Goal: Task Accomplishment & Management: Use online tool/utility

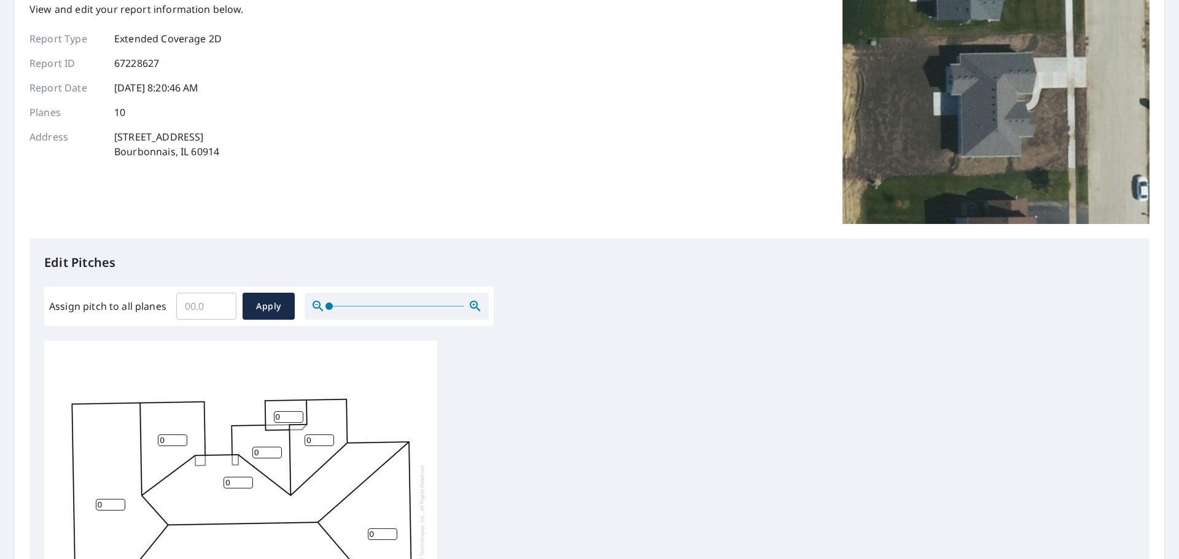
scroll to position [246, 0]
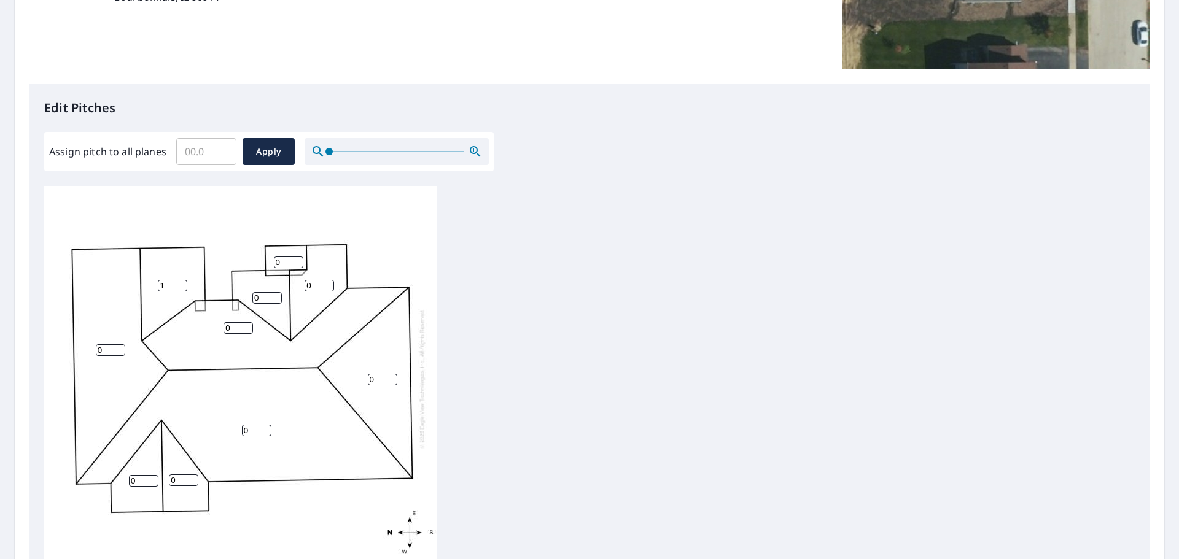
drag, startPoint x: 180, startPoint y: 285, endPoint x: 174, endPoint y: 290, distance: 7.4
click at [180, 284] on input "1" at bounding box center [172, 286] width 29 height 12
click at [123, 291] on div "0 0 0 0 1 0 0 0 0 0" at bounding box center [240, 379] width 393 height 386
type input "5"
click at [238, 297] on div "0 0 0 0 5 0 0 0 0 0" at bounding box center [240, 379] width 393 height 386
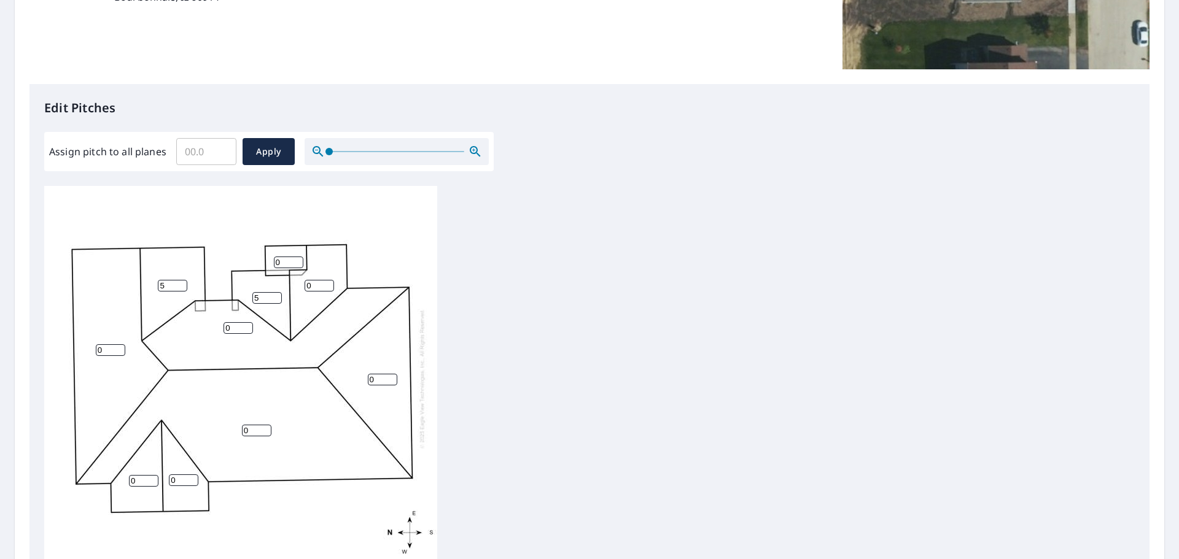
type input "5"
click at [265, 258] on div "0 0 0 0 5 0 0 5 0 0" at bounding box center [240, 379] width 393 height 386
type input "5"
click at [308, 284] on input "0" at bounding box center [319, 286] width 29 height 12
type input "5"
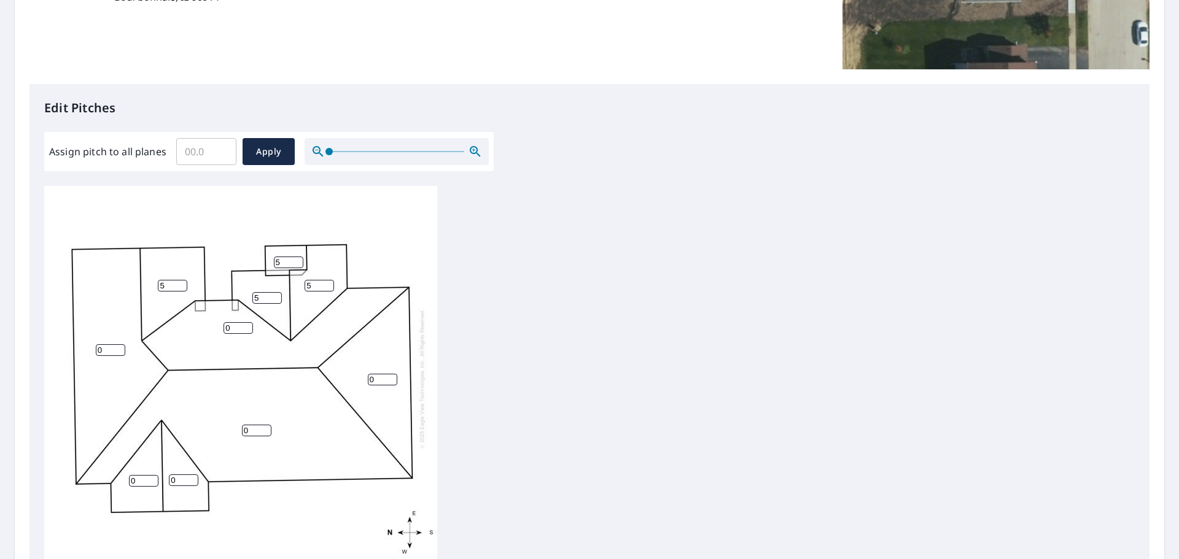
click at [385, 379] on input "0" at bounding box center [382, 380] width 29 height 12
drag, startPoint x: 374, startPoint y: 377, endPoint x: 328, endPoint y: 365, distance: 47.5
click at [332, 366] on div "0 0 0 0 5 5 0 5 0 5" at bounding box center [240, 379] width 393 height 386
type input "5"
click at [224, 429] on div "0 0 0 5 5 5 0 5 0 5" at bounding box center [240, 379] width 393 height 386
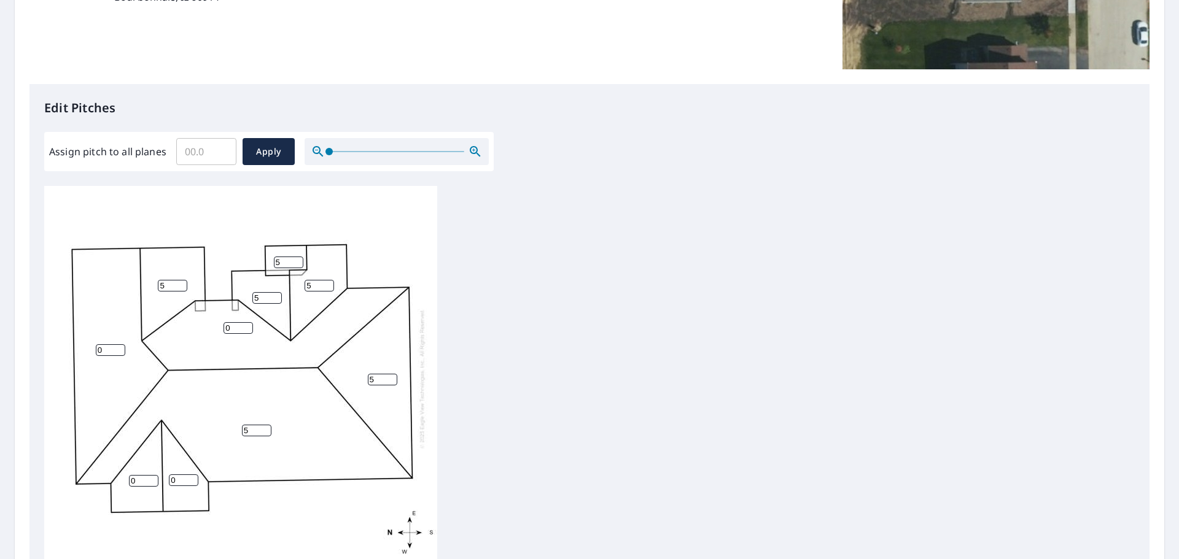
type input "5"
drag, startPoint x: 177, startPoint y: 482, endPoint x: 163, endPoint y: 487, distance: 15.5
click at [163, 487] on div "5 0 0 5 5 5 0 5 0 5" at bounding box center [240, 379] width 393 height 386
type input "5"
drag, startPoint x: 140, startPoint y: 479, endPoint x: 98, endPoint y: 479, distance: 42.4
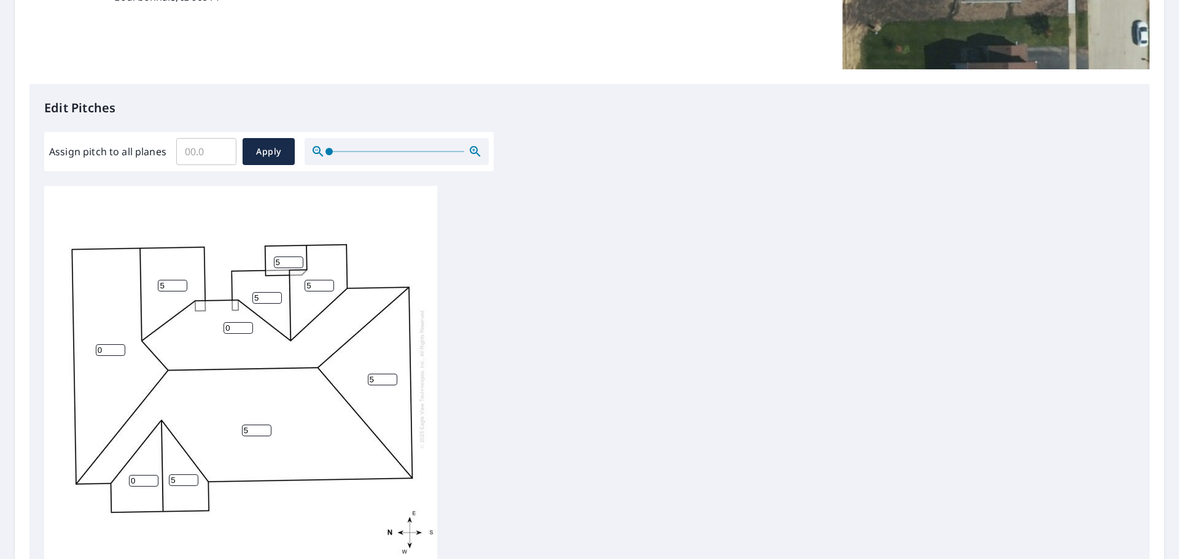
click at [98, 479] on div "5 0 0 5 5 5 0 5 5 5" at bounding box center [240, 379] width 393 height 386
type input "5"
drag, startPoint x: 235, startPoint y: 330, endPoint x: 190, endPoint y: 330, distance: 44.8
click at [195, 330] on div "5 0 0 5 5 5 5 5 5 5" at bounding box center [240, 379] width 393 height 386
type input "5"
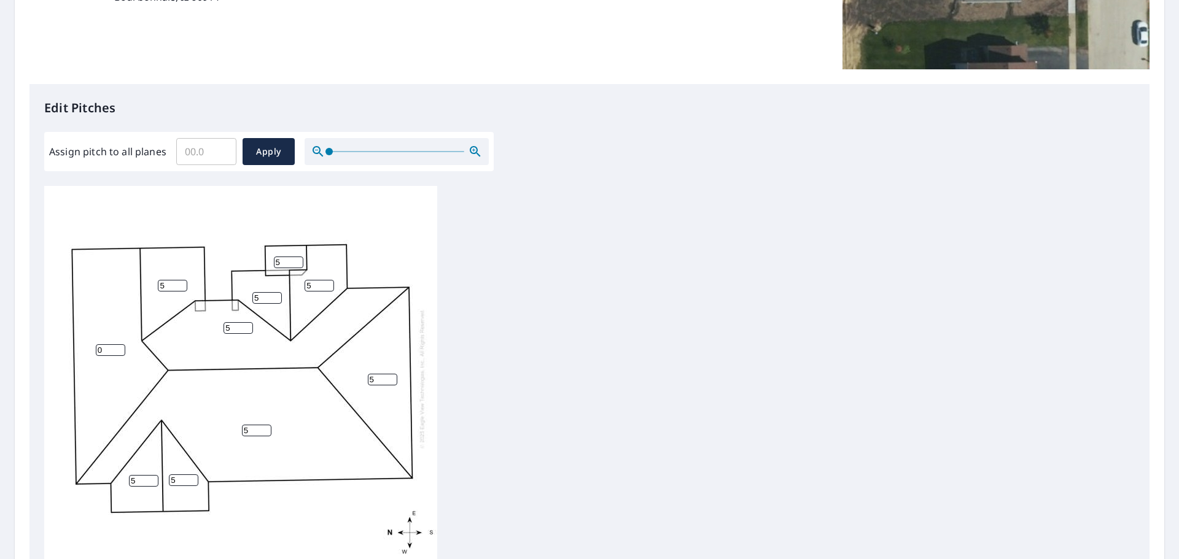
drag, startPoint x: 105, startPoint y: 347, endPoint x: 91, endPoint y: 347, distance: 13.5
click at [91, 347] on div "5 0 5 5 5 5 5 5 5 5" at bounding box center [240, 379] width 393 height 386
type input "5"
drag, startPoint x: 473, startPoint y: 346, endPoint x: 492, endPoint y: 352, distance: 19.4
click at [479, 343] on div "5 5 5 5 5 5 5 5 5 5" at bounding box center [589, 379] width 1090 height 386
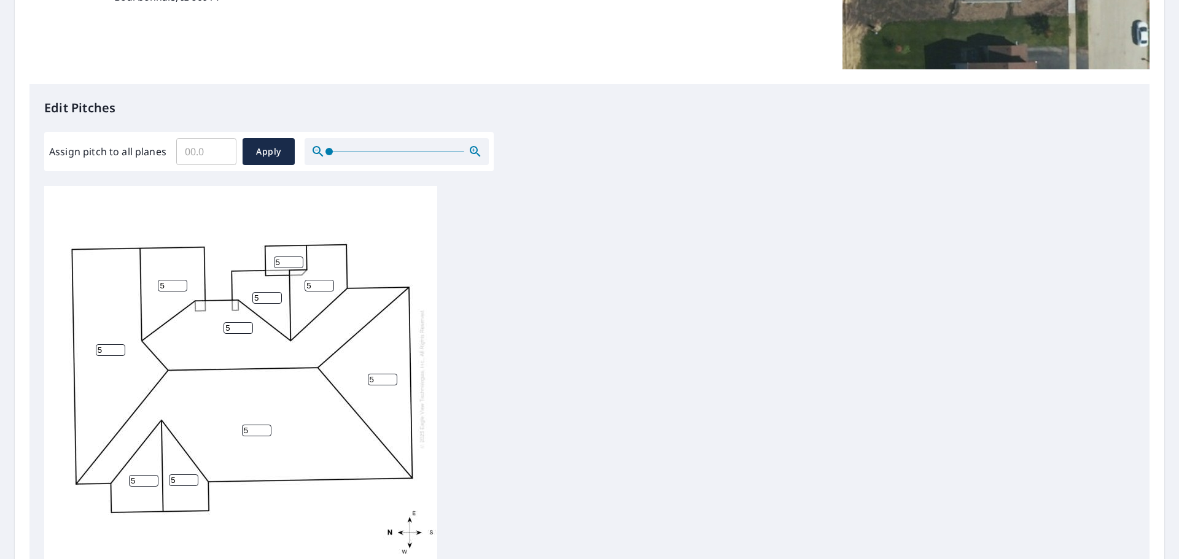
click at [539, 335] on div "5 5 5 5 5 5 5 5 5 5" at bounding box center [589, 379] width 1090 height 386
click at [279, 154] on span "Apply" at bounding box center [268, 151] width 33 height 15
click at [219, 145] on input "Assign pitch to all planes" at bounding box center [206, 151] width 60 height 34
type input "5"
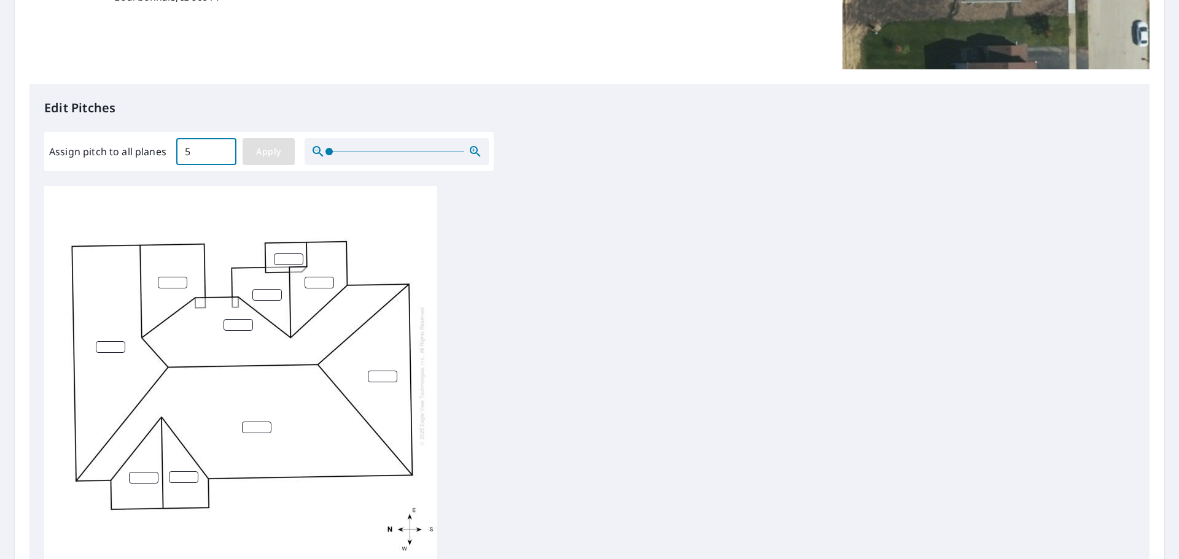
click at [268, 146] on span "Apply" at bounding box center [268, 151] width 33 height 15
type input "5"
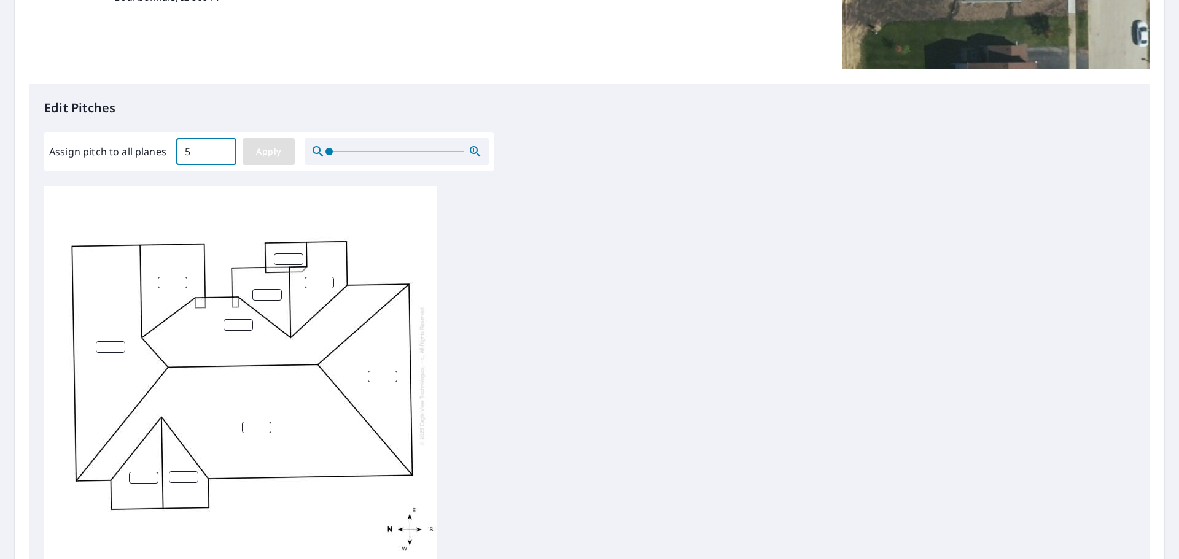
type input "5"
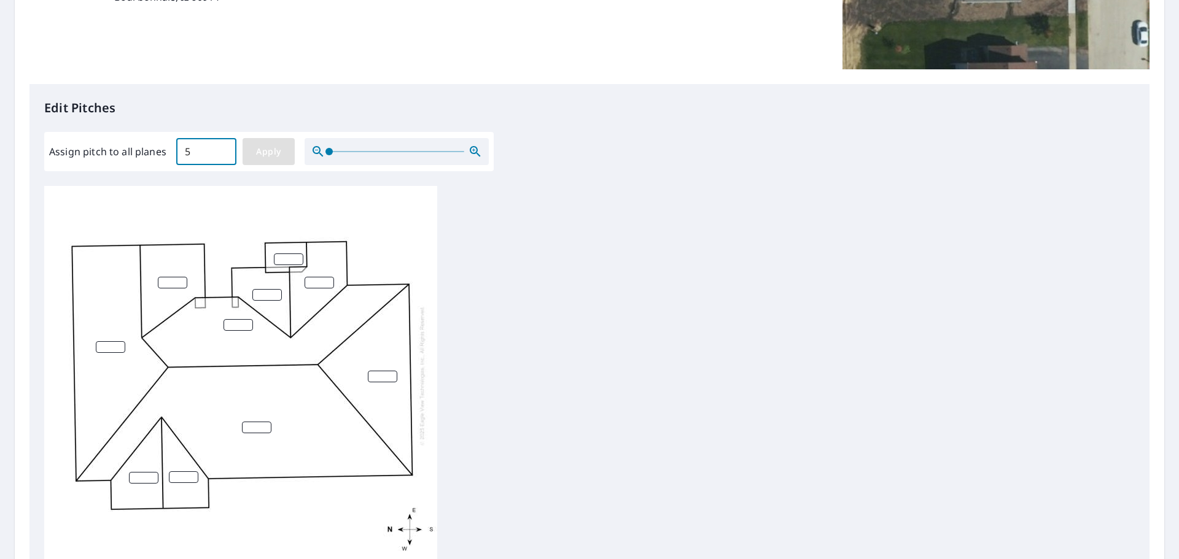
type input "5"
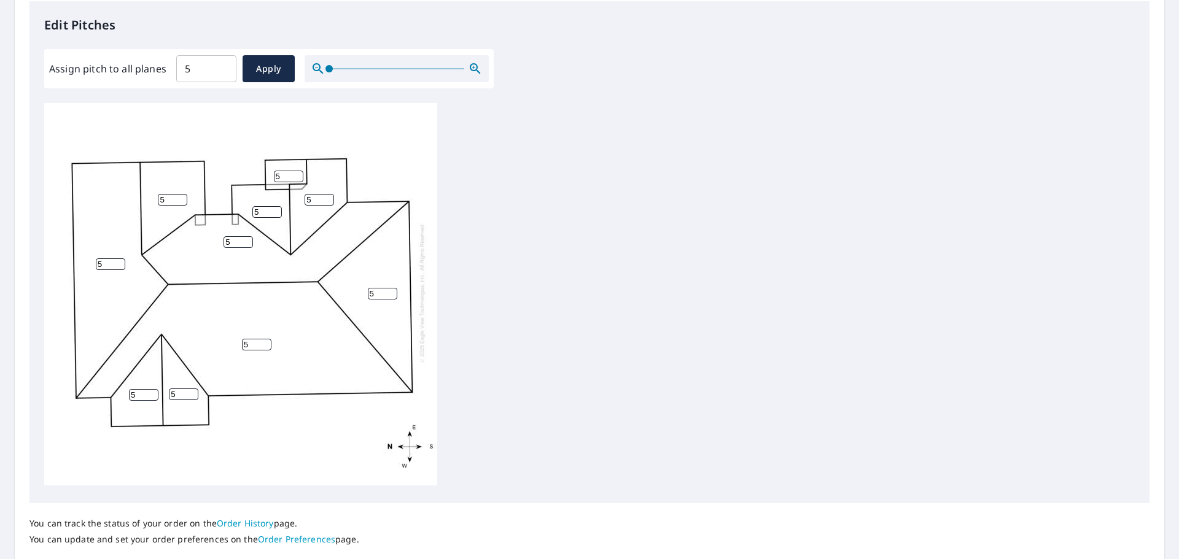
scroll to position [413, 0]
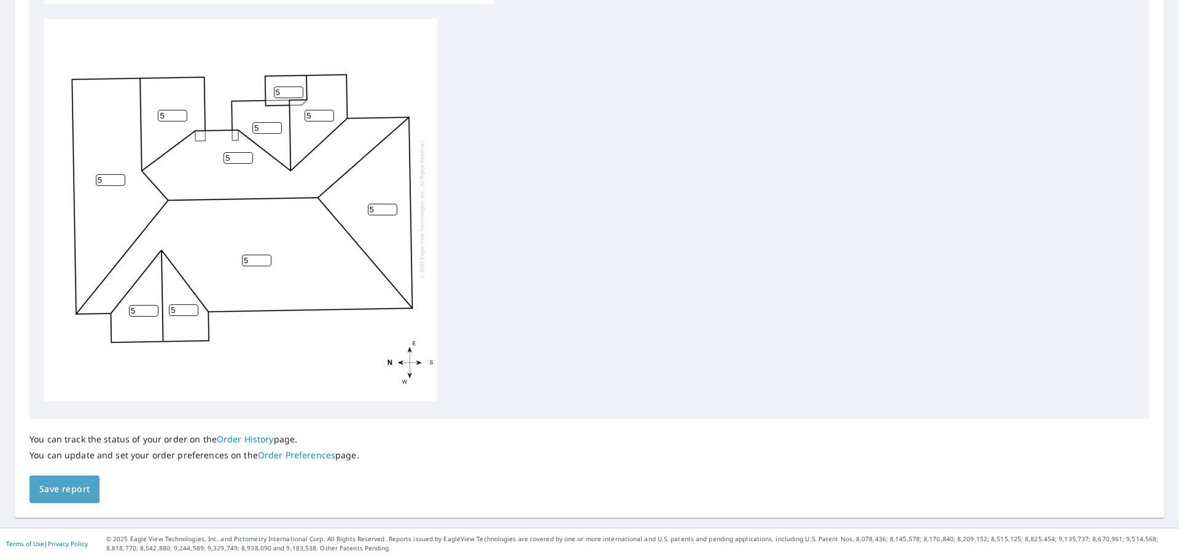
click at [72, 488] on span "Save report" at bounding box center [64, 489] width 50 height 15
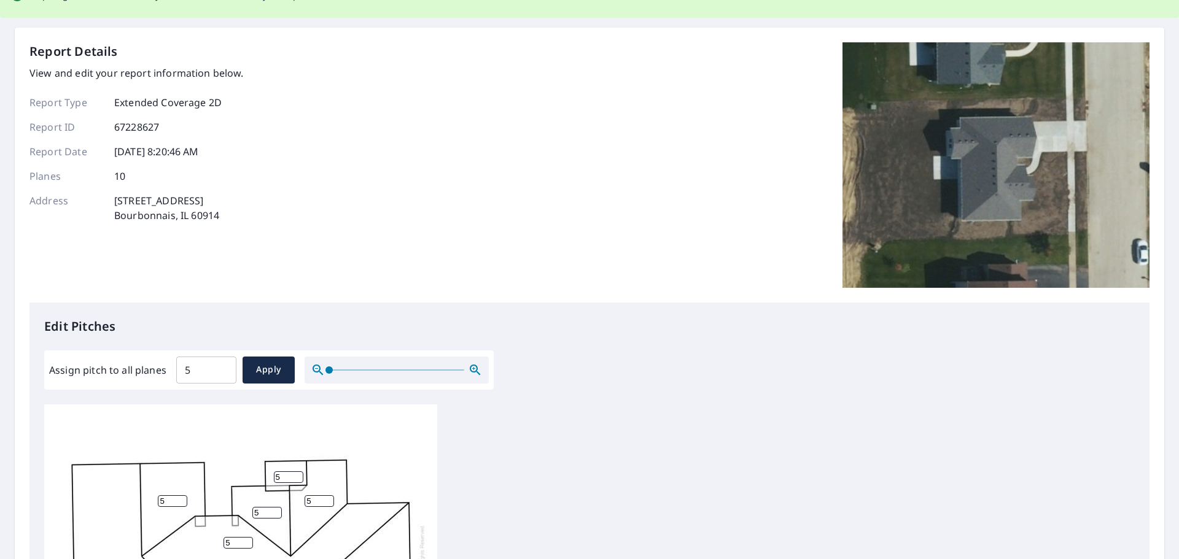
scroll to position [0, 0]
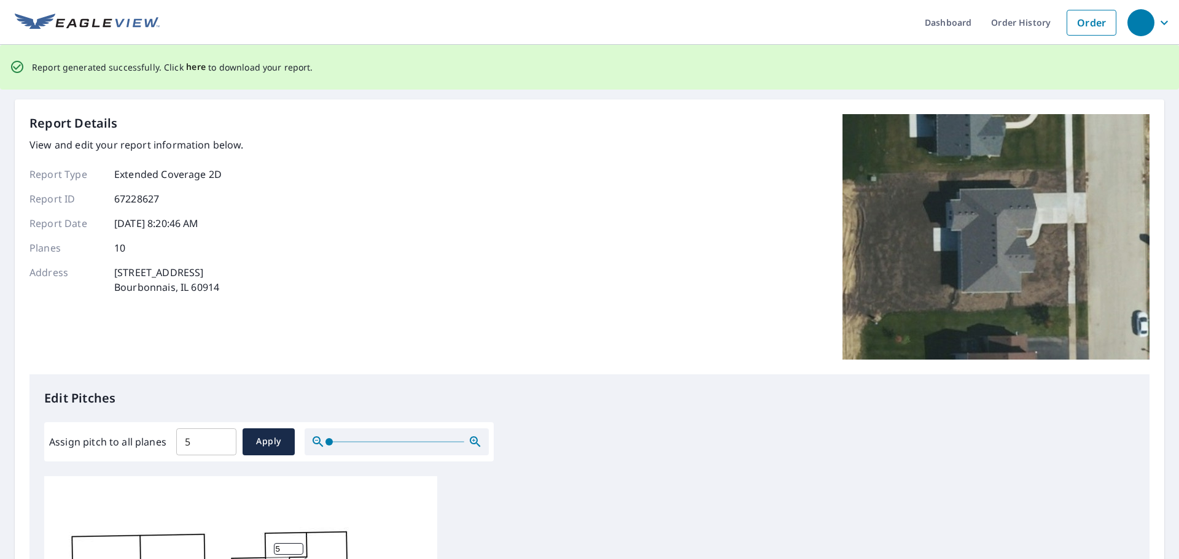
click at [189, 66] on span "here" at bounding box center [196, 67] width 20 height 15
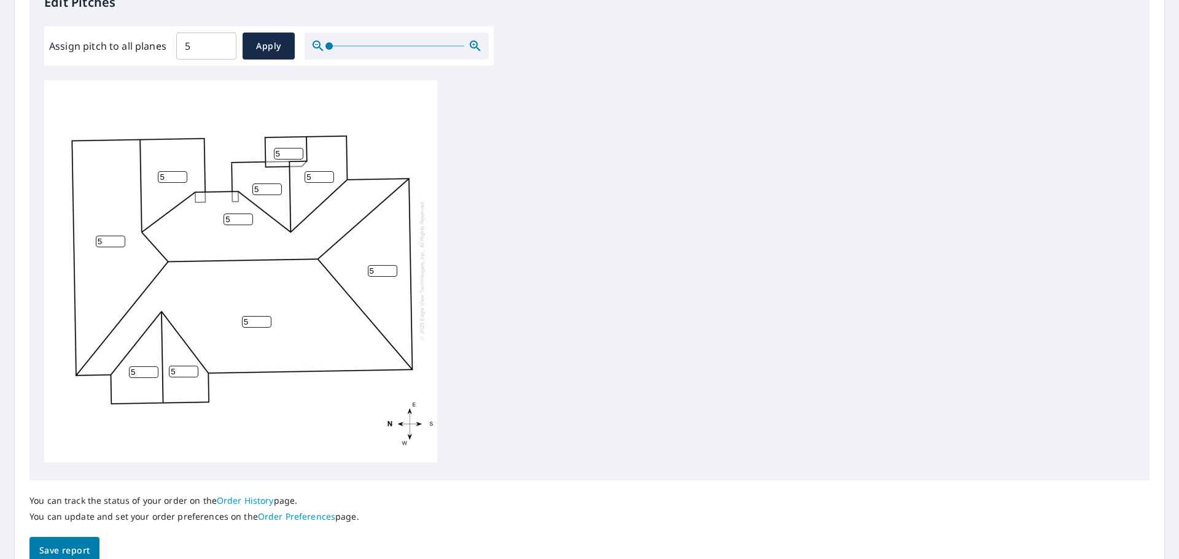
scroll to position [12, 0]
drag, startPoint x: 90, startPoint y: 551, endPoint x: 538, endPoint y: 433, distance: 462.8
click at [90, 550] on button "Save report" at bounding box center [64, 551] width 70 height 28
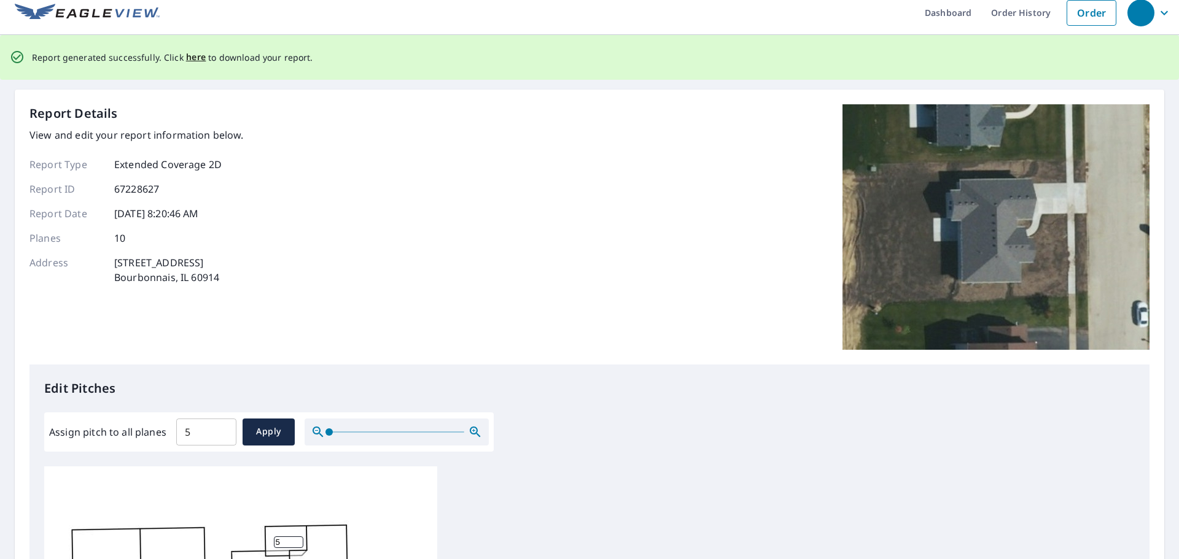
scroll to position [0, 0]
